Goal: Navigation & Orientation: Find specific page/section

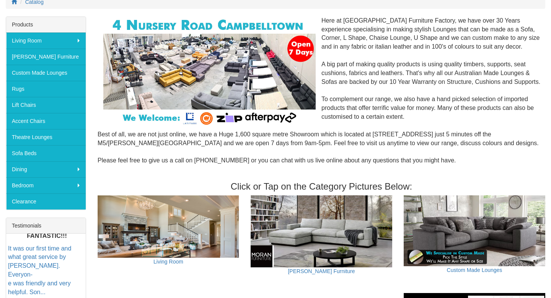
scroll to position [105, 0]
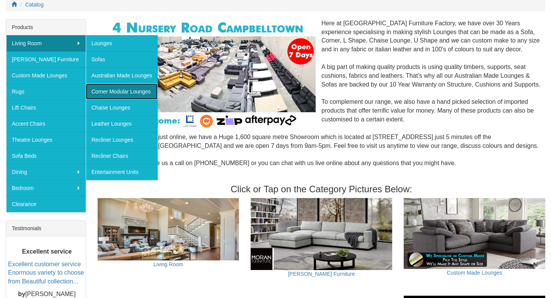
click at [100, 88] on link "Corner Modular Lounges" at bounding box center [122, 91] width 72 height 16
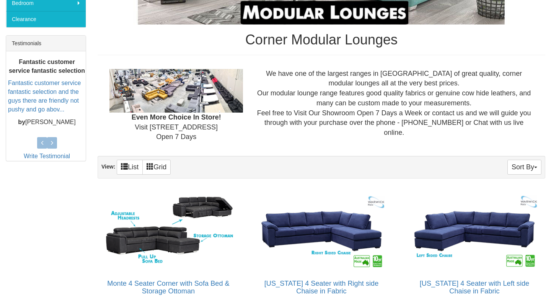
scroll to position [291, 0]
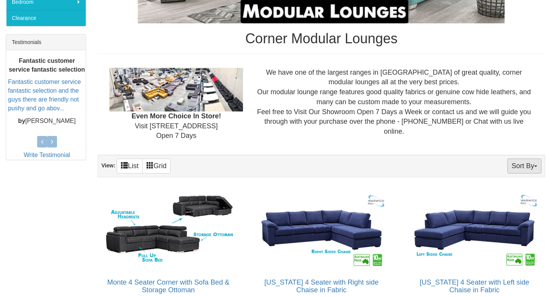
click at [520, 166] on button "Sort By" at bounding box center [525, 166] width 34 height 15
click at [455, 143] on div "Even More Choice In Store! Visit [STREET_ADDRESS] Open 7 Days We have one of th…" at bounding box center [322, 104] width 448 height 85
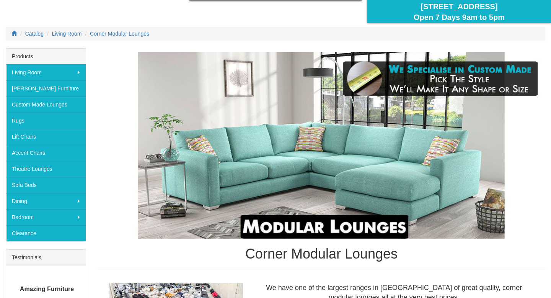
scroll to position [87, 0]
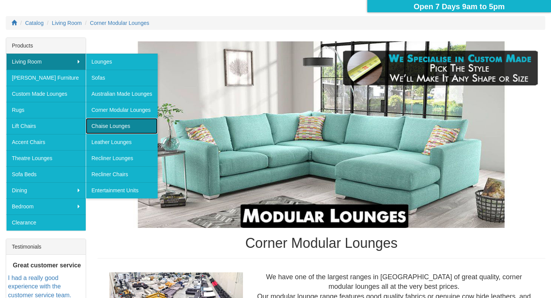
click at [103, 122] on link "Chaise Lounges" at bounding box center [122, 126] width 72 height 16
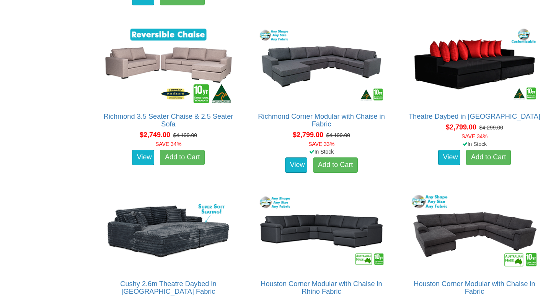
scroll to position [1498, 0]
